Goal: Transaction & Acquisition: Purchase product/service

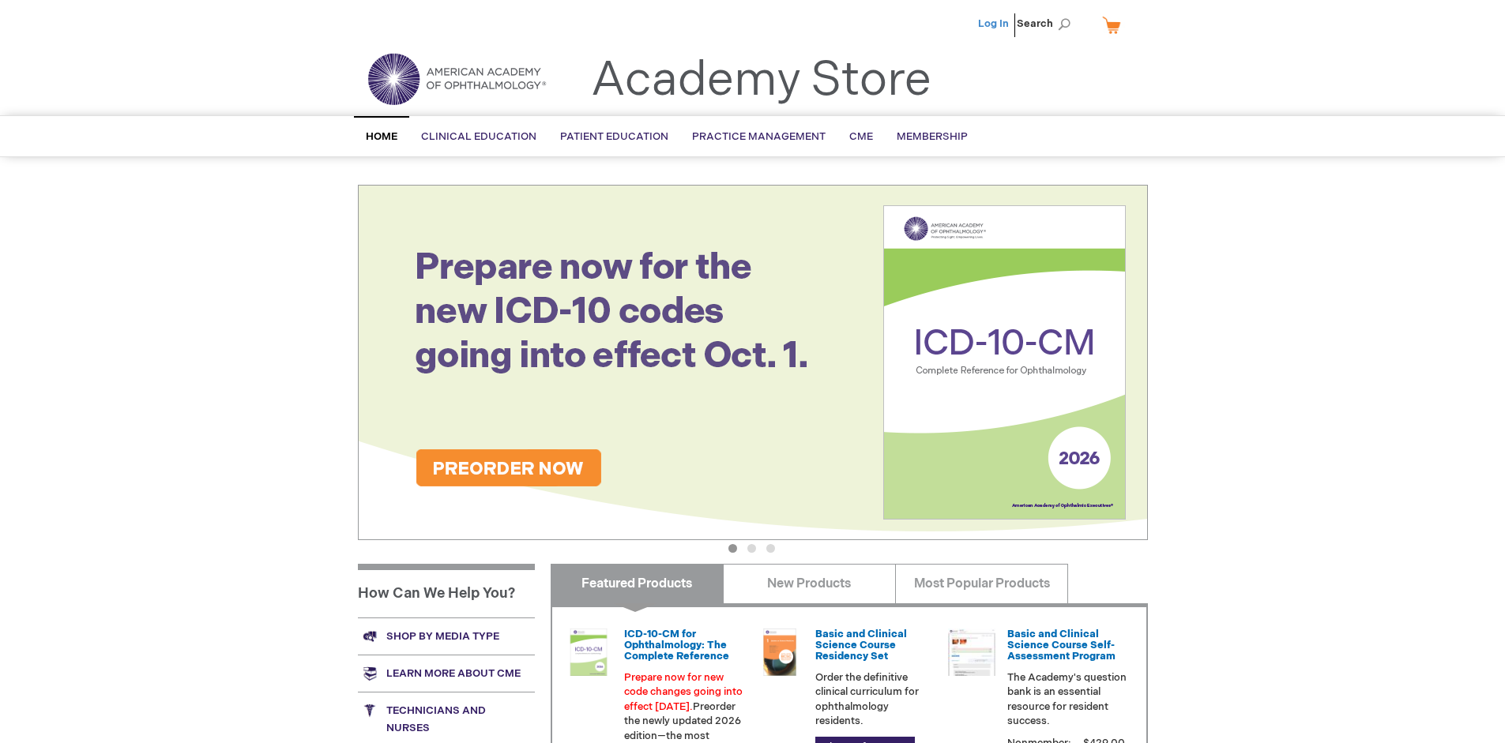
click at [994, 24] on link "Log In" at bounding box center [993, 23] width 31 height 13
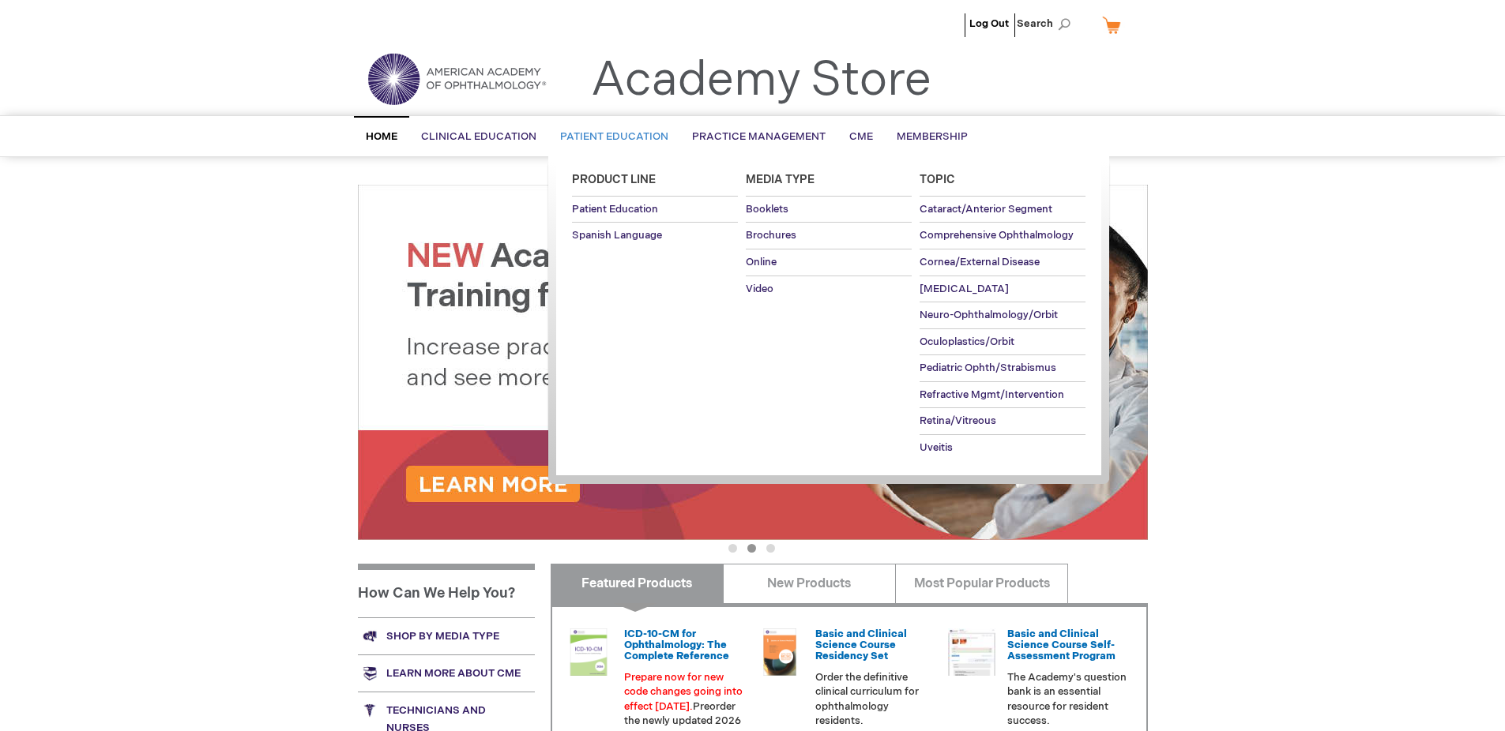
click at [610, 137] on span "Patient Education" at bounding box center [614, 136] width 108 height 13
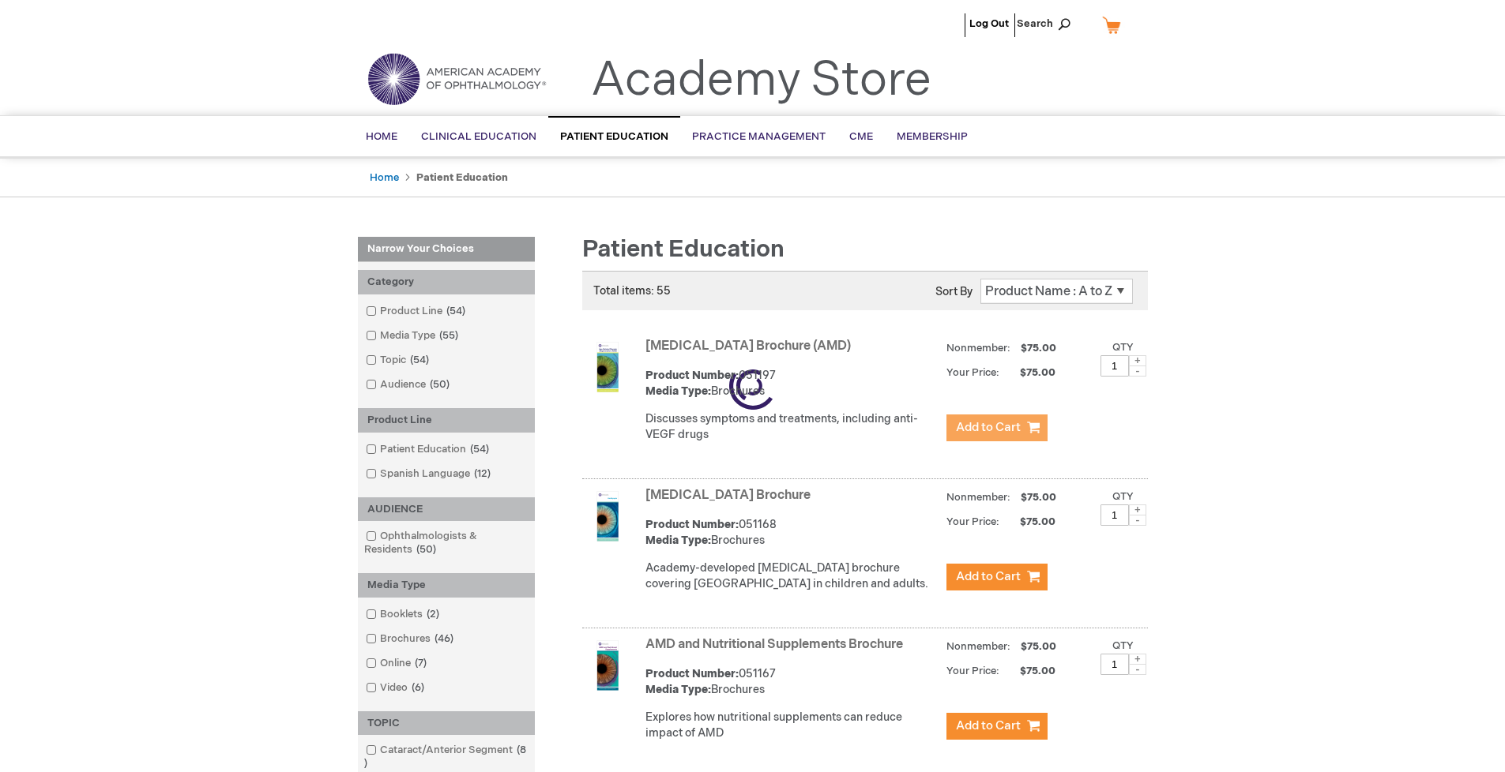
click at [996, 428] on span "Add to Cart" at bounding box center [988, 427] width 65 height 15
